Goal: Information Seeking & Learning: Learn about a topic

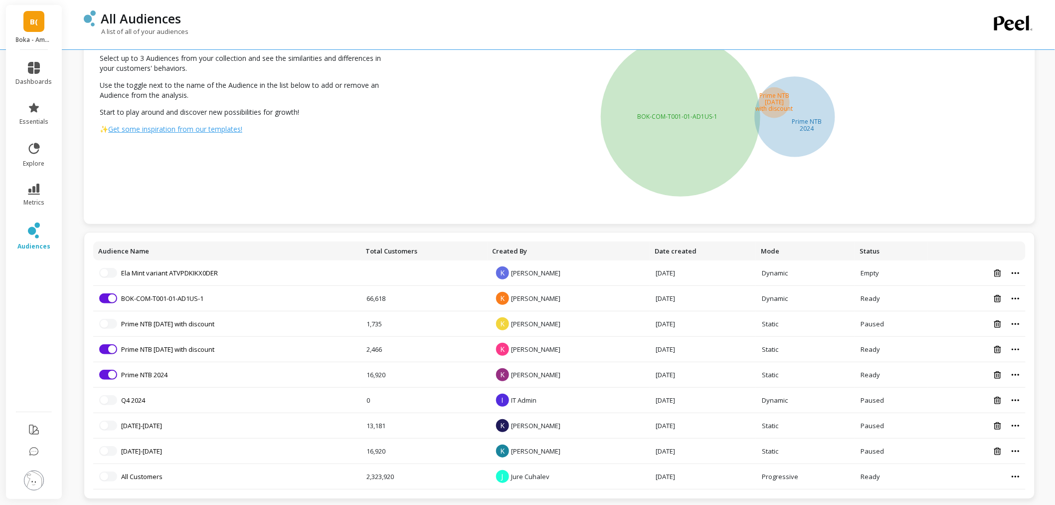
scroll to position [55, 0]
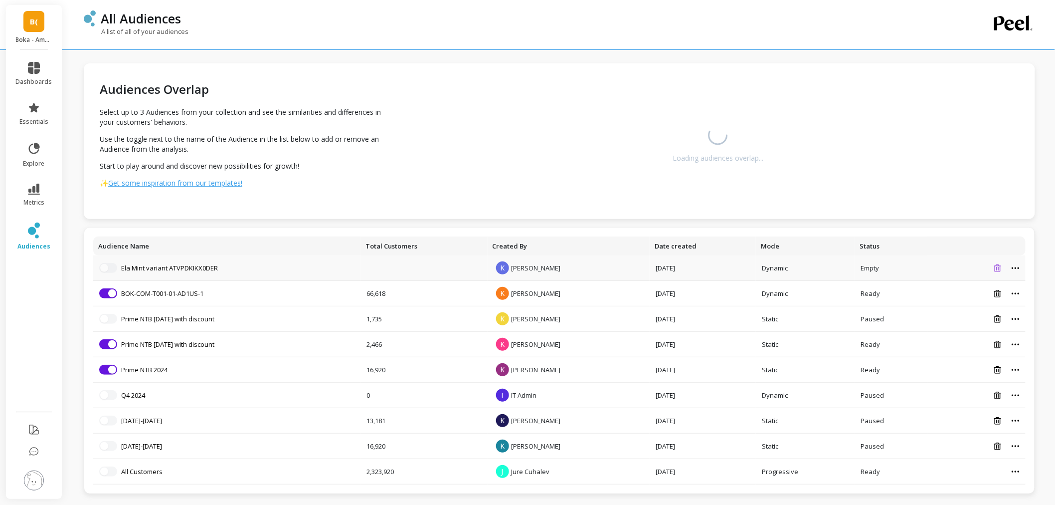
click at [999, 269] on icon at bounding box center [998, 267] width 7 height 7
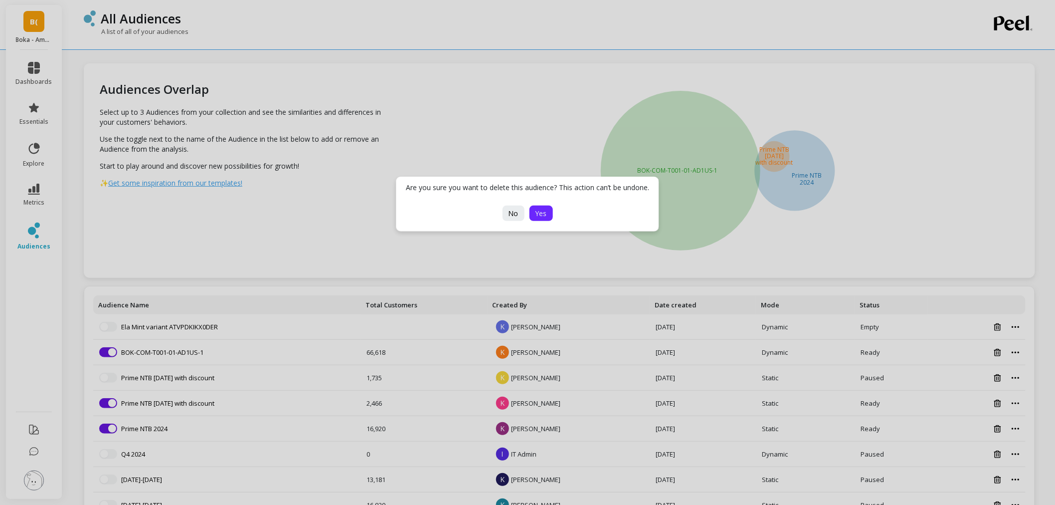
click at [531, 211] on button "Yes" at bounding box center [541, 212] width 23 height 15
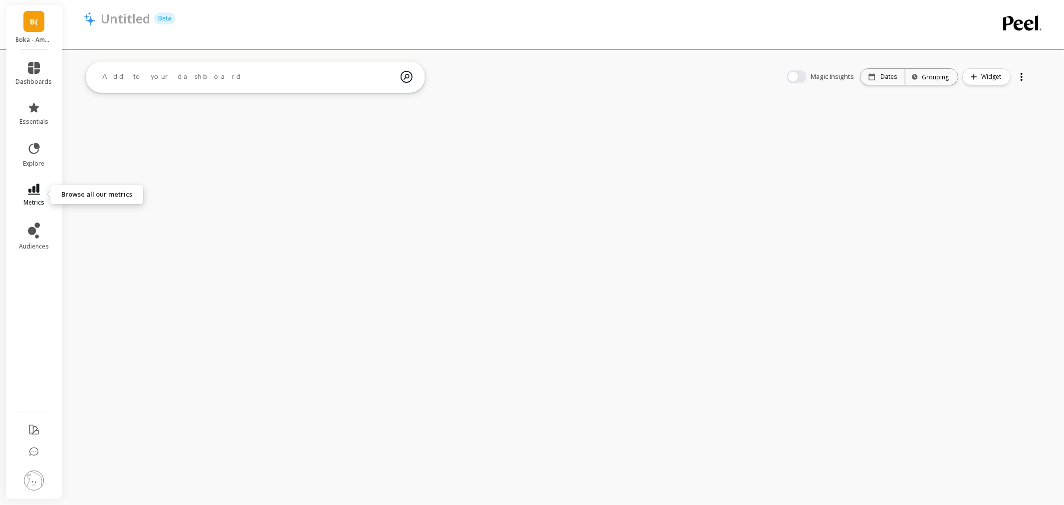
click at [23, 195] on link "metrics" at bounding box center [34, 195] width 36 height 23
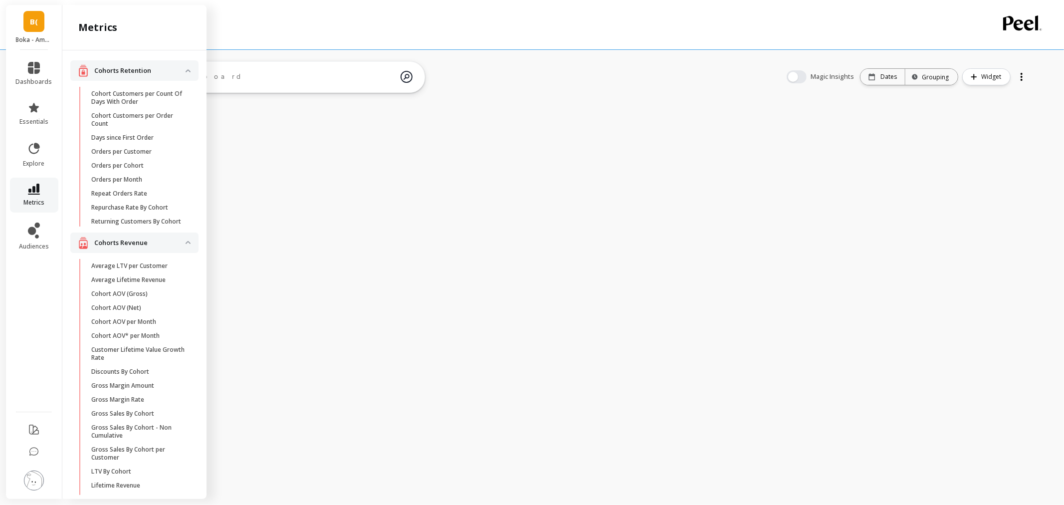
scroll to position [97, 0]
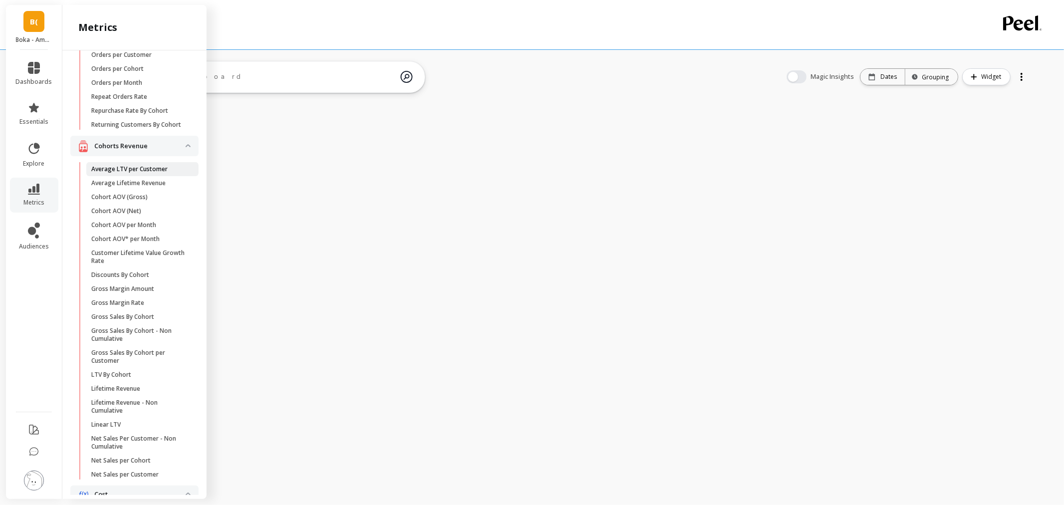
click at [126, 172] on p "Average LTV per Customer" at bounding box center [129, 169] width 76 height 8
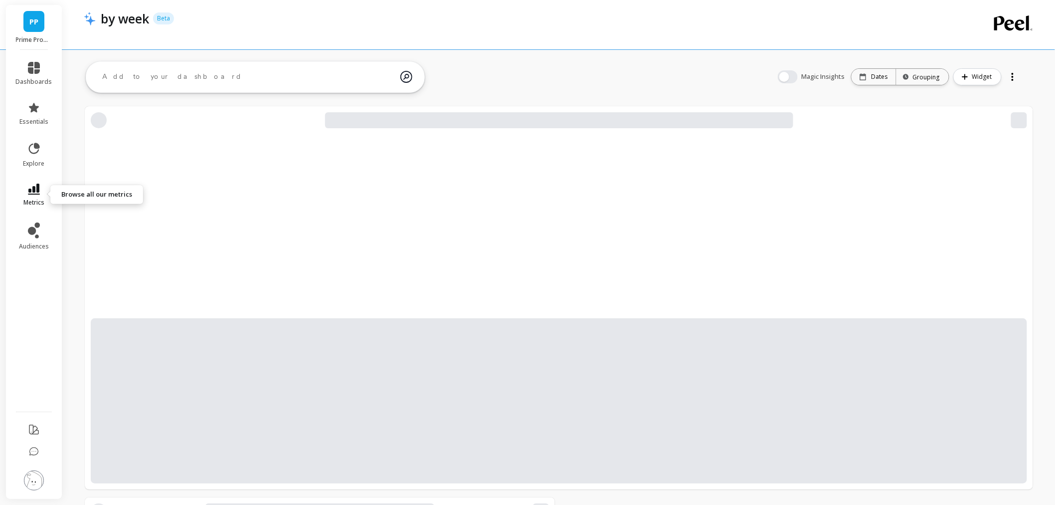
click at [38, 193] on icon at bounding box center [34, 189] width 12 height 11
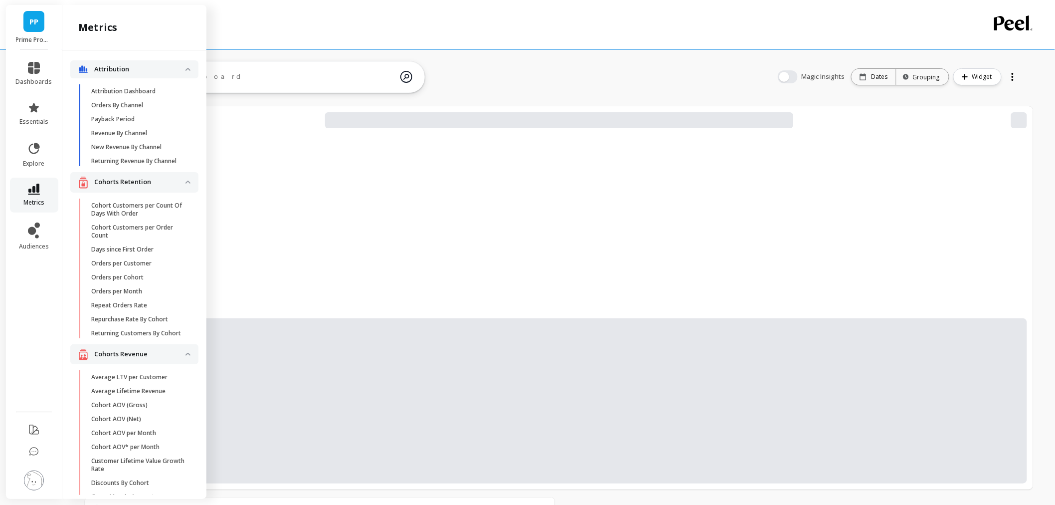
scroll to position [97, 0]
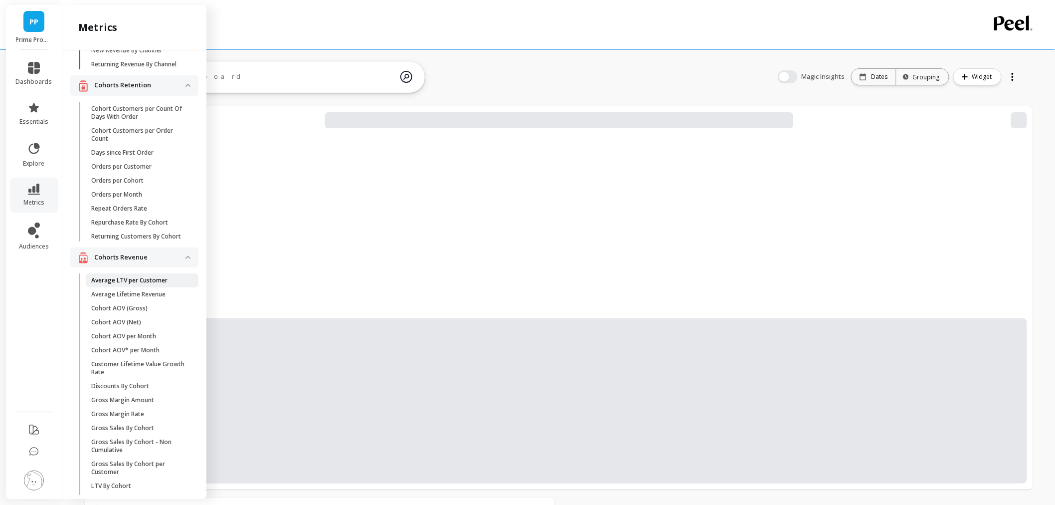
click at [148, 284] on p "Average LTV per Customer" at bounding box center [129, 280] width 76 height 8
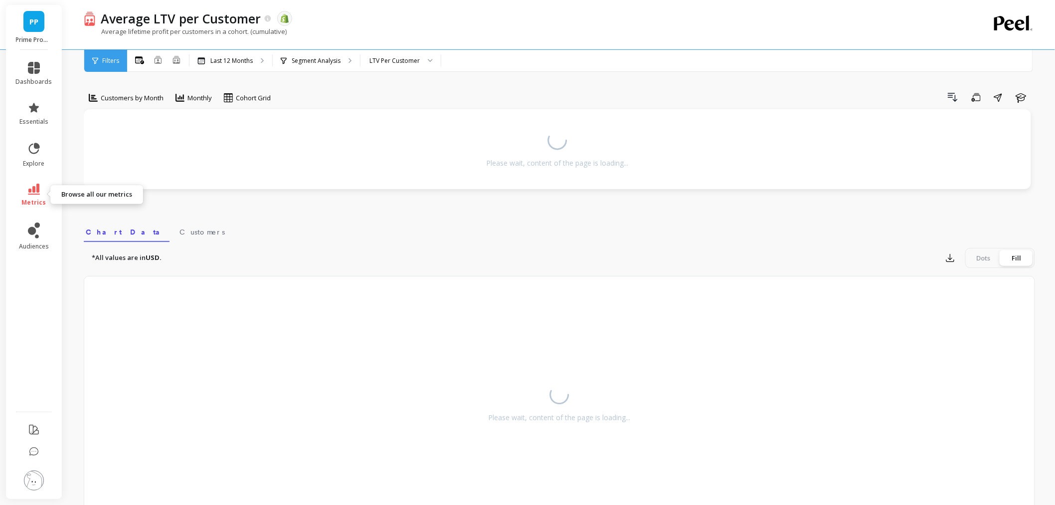
click at [39, 195] on link "metrics" at bounding box center [34, 195] width 36 height 23
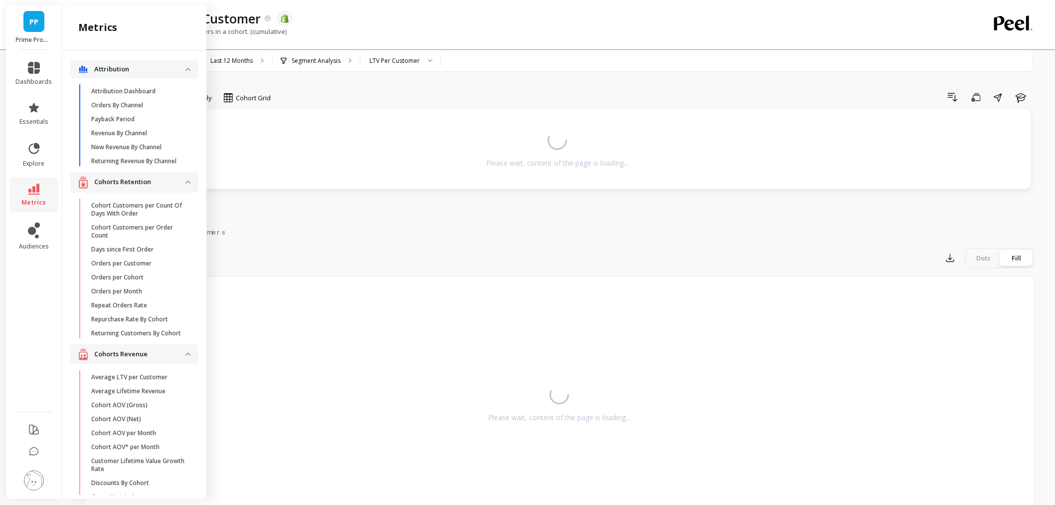
scroll to position [97, 0]
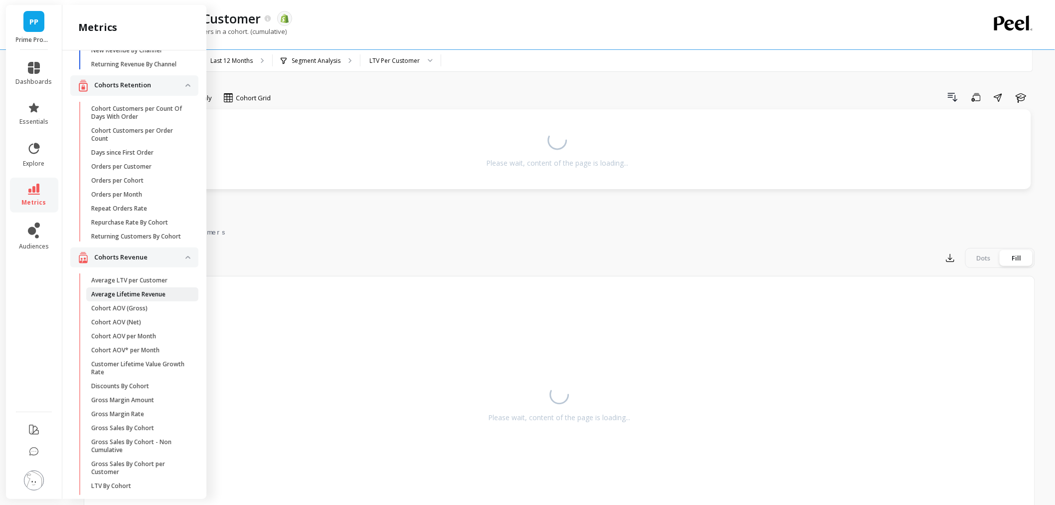
click at [140, 298] on p "Average Lifetime Revenue" at bounding box center [128, 294] width 74 height 8
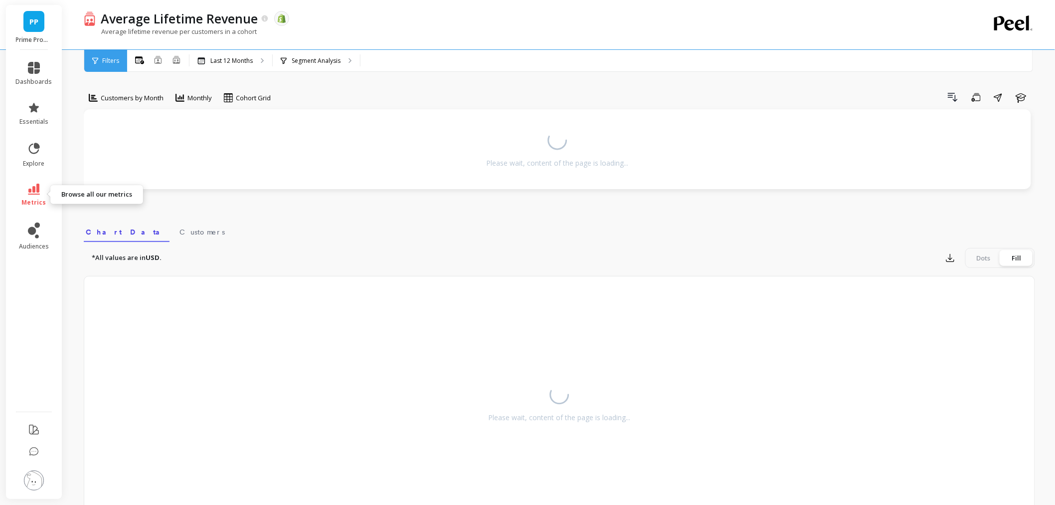
click at [36, 203] on span "metrics" at bounding box center [34, 203] width 24 height 8
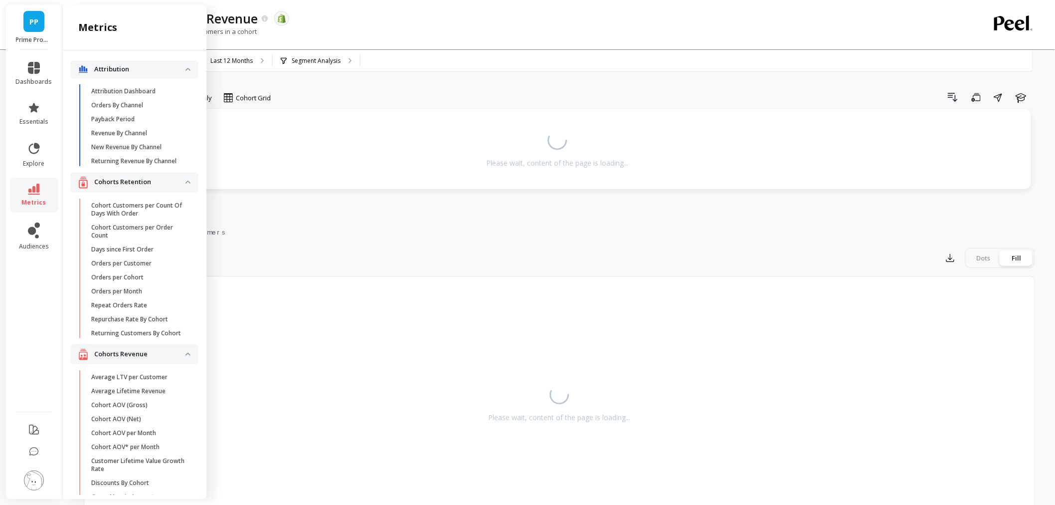
scroll to position [97, 0]
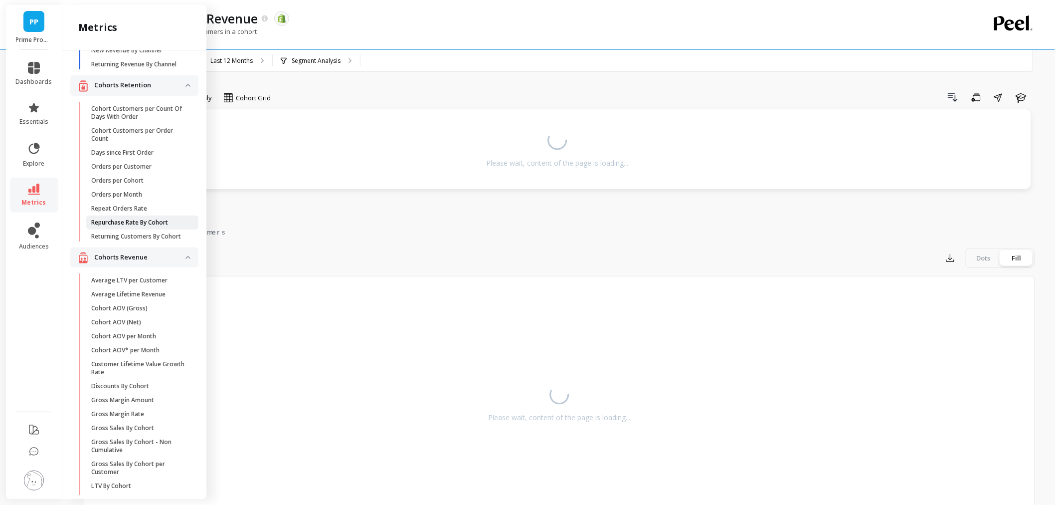
click at [136, 226] on p "Repurchase Rate By Cohort" at bounding box center [129, 222] width 77 height 8
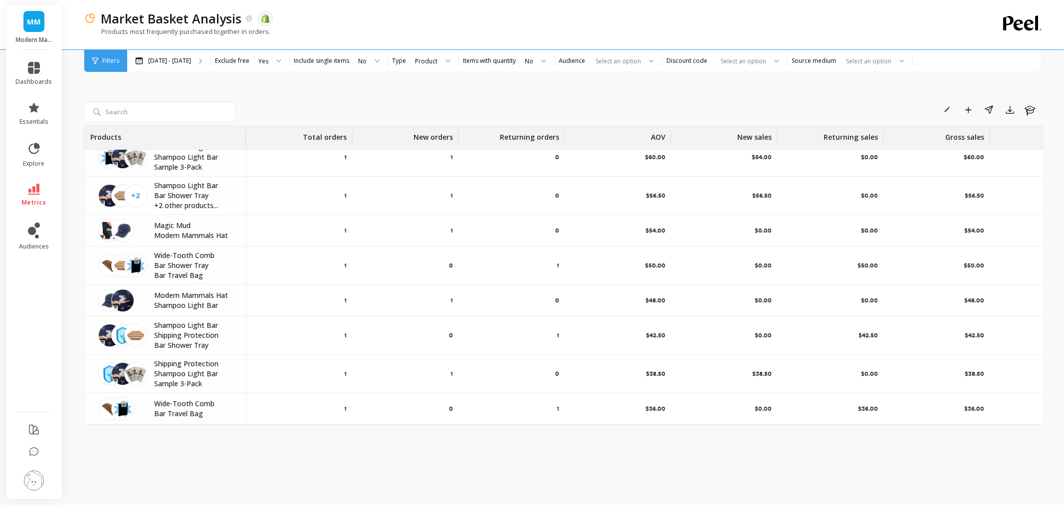
scroll to position [2628, 0]
click at [27, 24] on span "MM" at bounding box center [34, 21] width 14 height 11
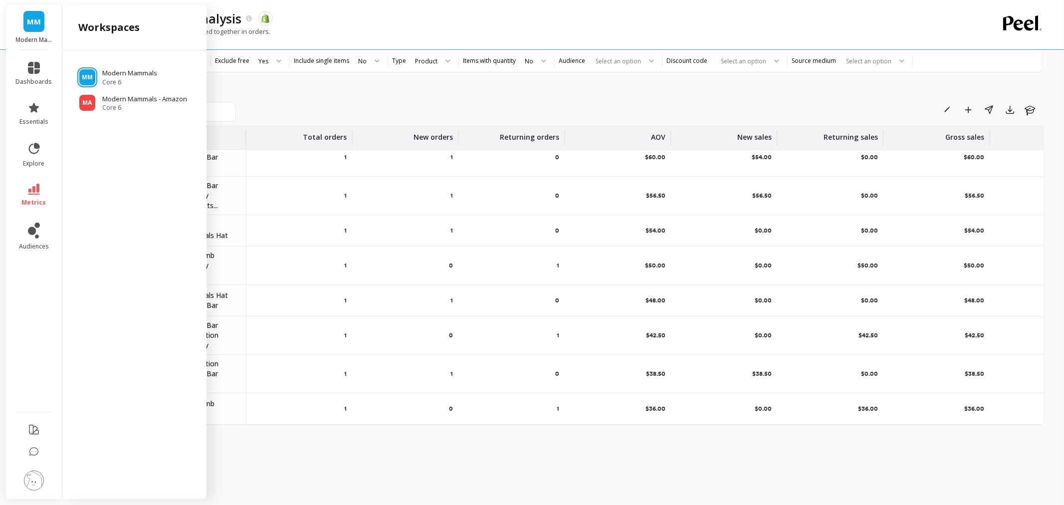
click at [27, 24] on span "MM" at bounding box center [34, 21] width 14 height 11
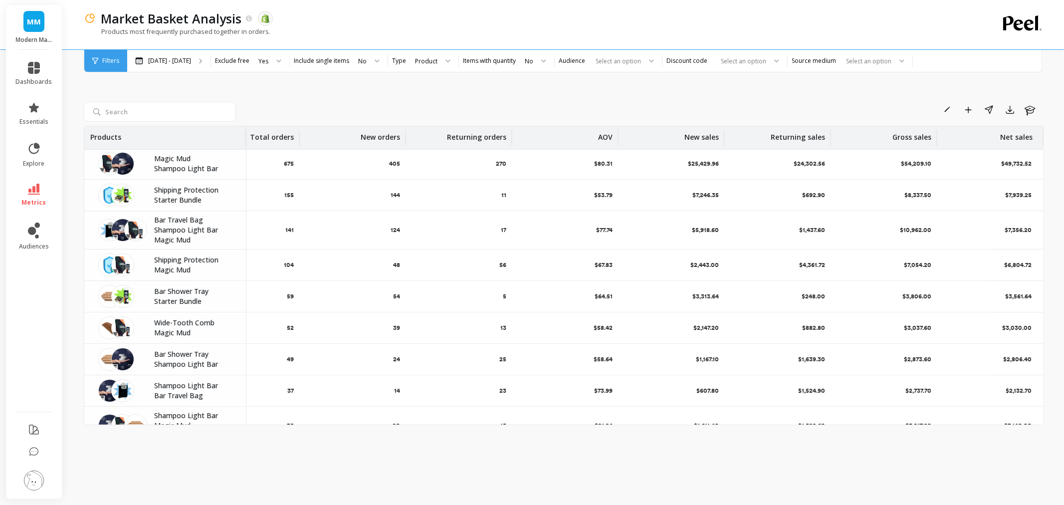
scroll to position [0, 0]
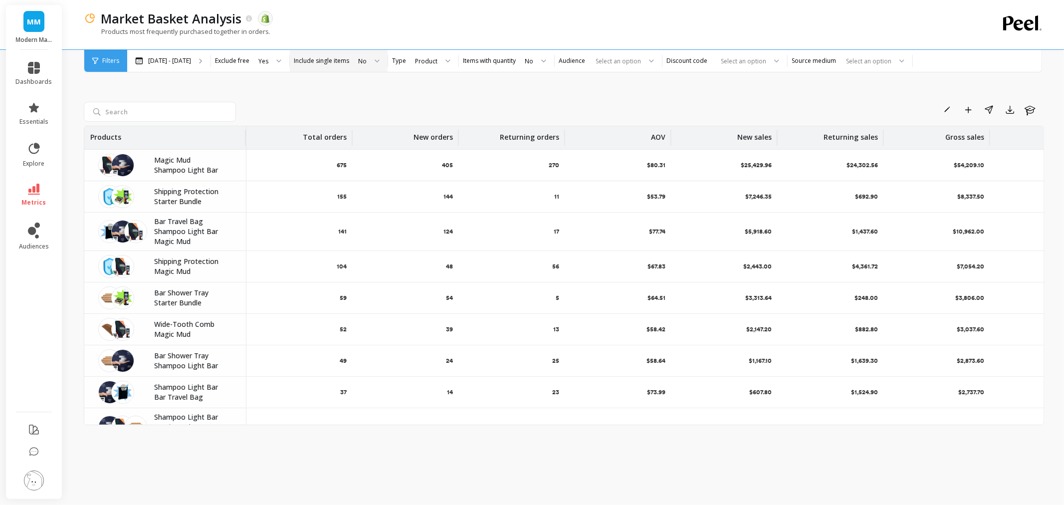
click at [332, 58] on label "Include single items" at bounding box center [321, 61] width 55 height 8
click at [370, 61] on div at bounding box center [374, 61] width 12 height 22
